Goal: Transaction & Acquisition: Purchase product/service

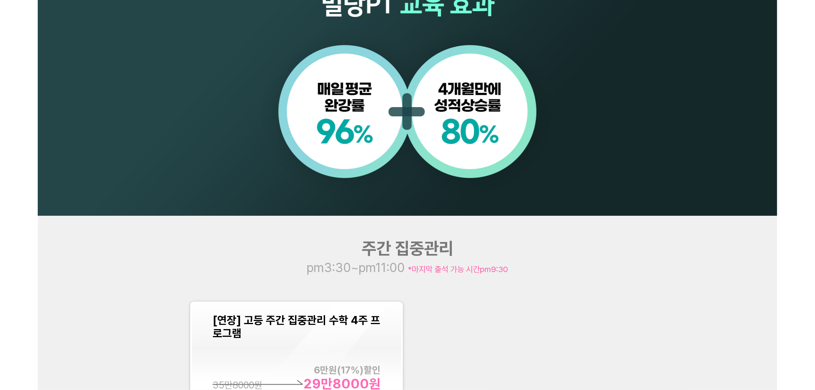
scroll to position [899, 0]
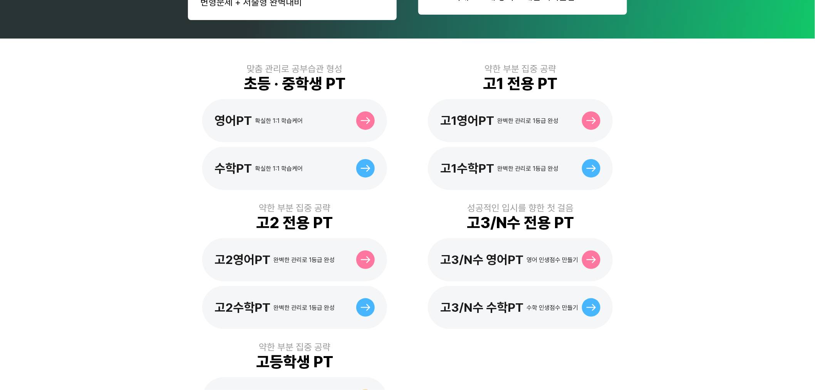
scroll to position [195, 0]
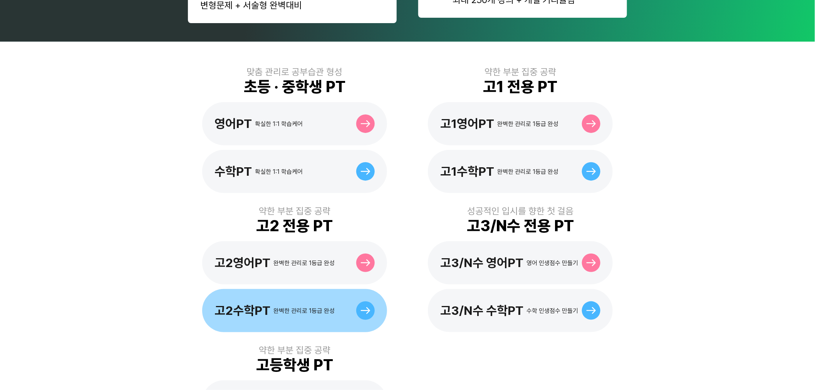
click at [276, 307] on div "완벽한 관리로 1등급 완성" at bounding box center [304, 310] width 61 height 7
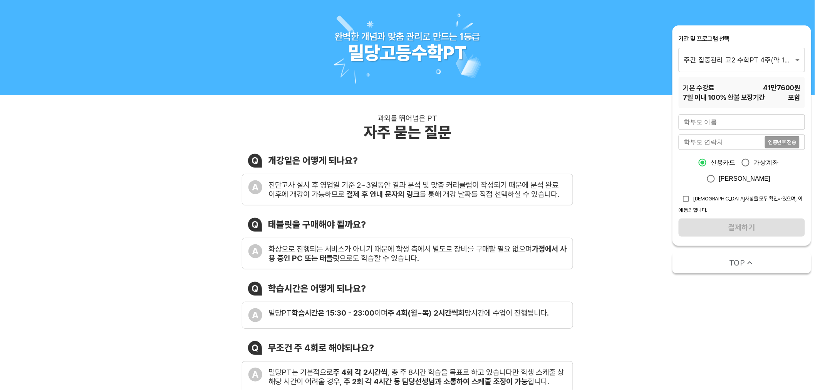
scroll to position [171, 0]
